Goal: Check status: Check status

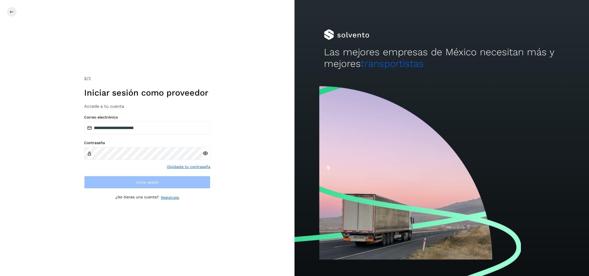
type input "**********"
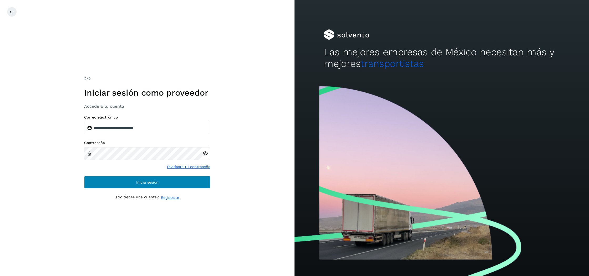
click at [124, 180] on button "Inicia sesión" at bounding box center [147, 182] width 126 height 13
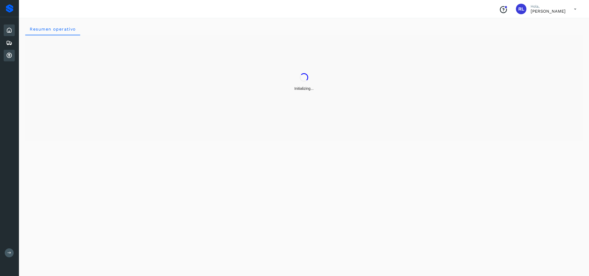
click at [10, 53] on icon at bounding box center [9, 55] width 6 height 6
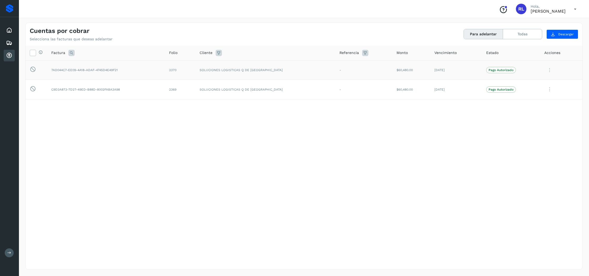
click at [112, 69] on td "7AD044C7-EE09-4A18-ADAF-4745D4E49F21" at bounding box center [106, 69] width 118 height 19
click at [33, 53] on icon at bounding box center [33, 53] width 6 height 6
click at [547, 69] on icon at bounding box center [549, 70] width 11 height 11
click at [484, 115] on div at bounding box center [294, 138] width 589 height 276
click at [577, 8] on icon at bounding box center [575, 9] width 11 height 11
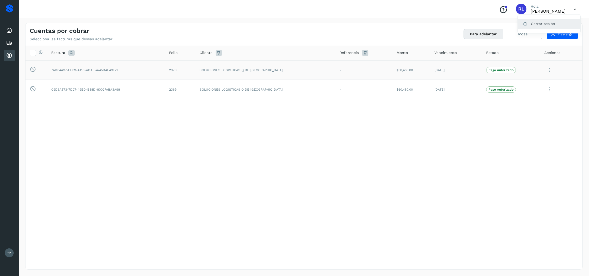
click at [539, 24] on div "Cerrar sesión" at bounding box center [549, 24] width 63 height 10
